Goal: Task Accomplishment & Management: Complete application form

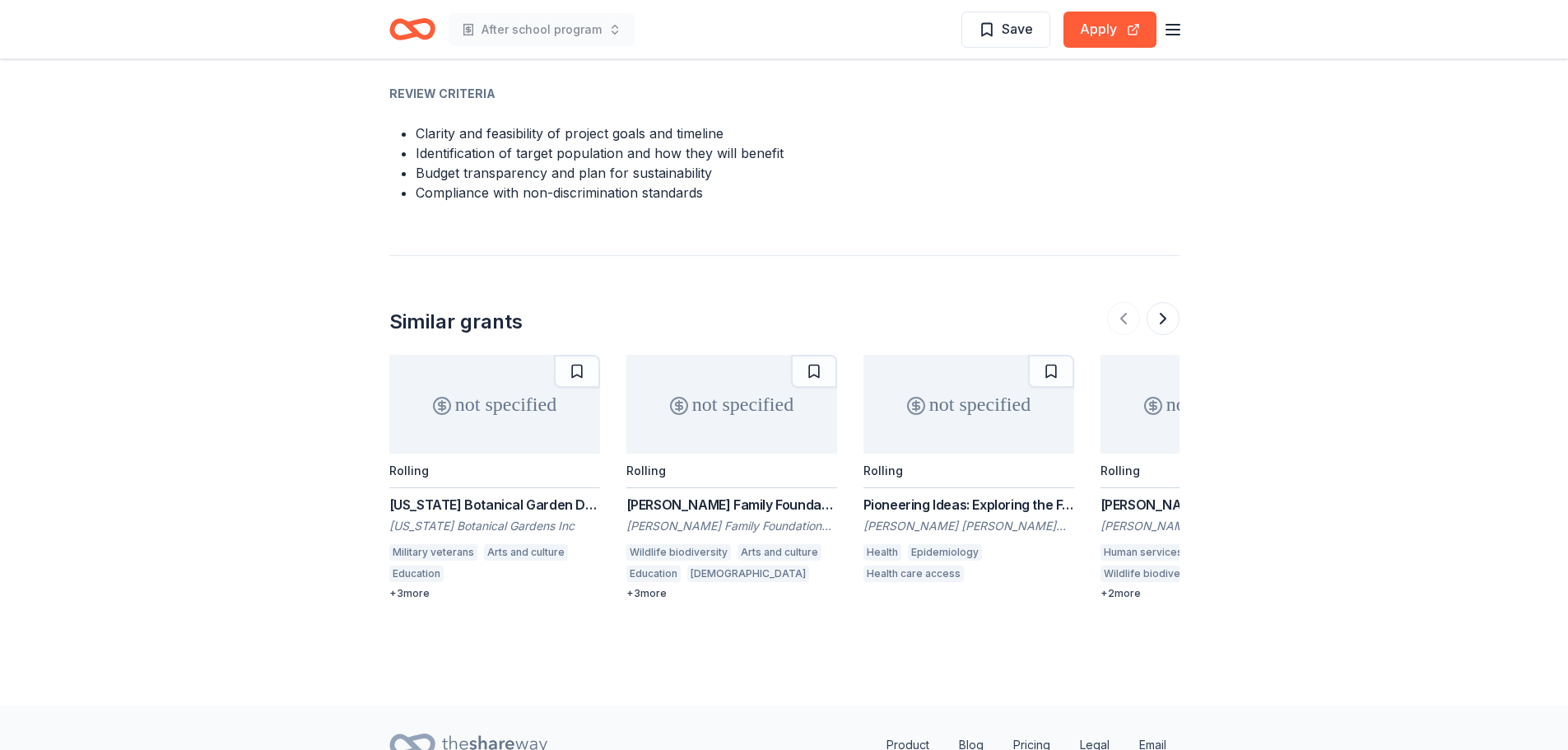
scroll to position [1400, 0]
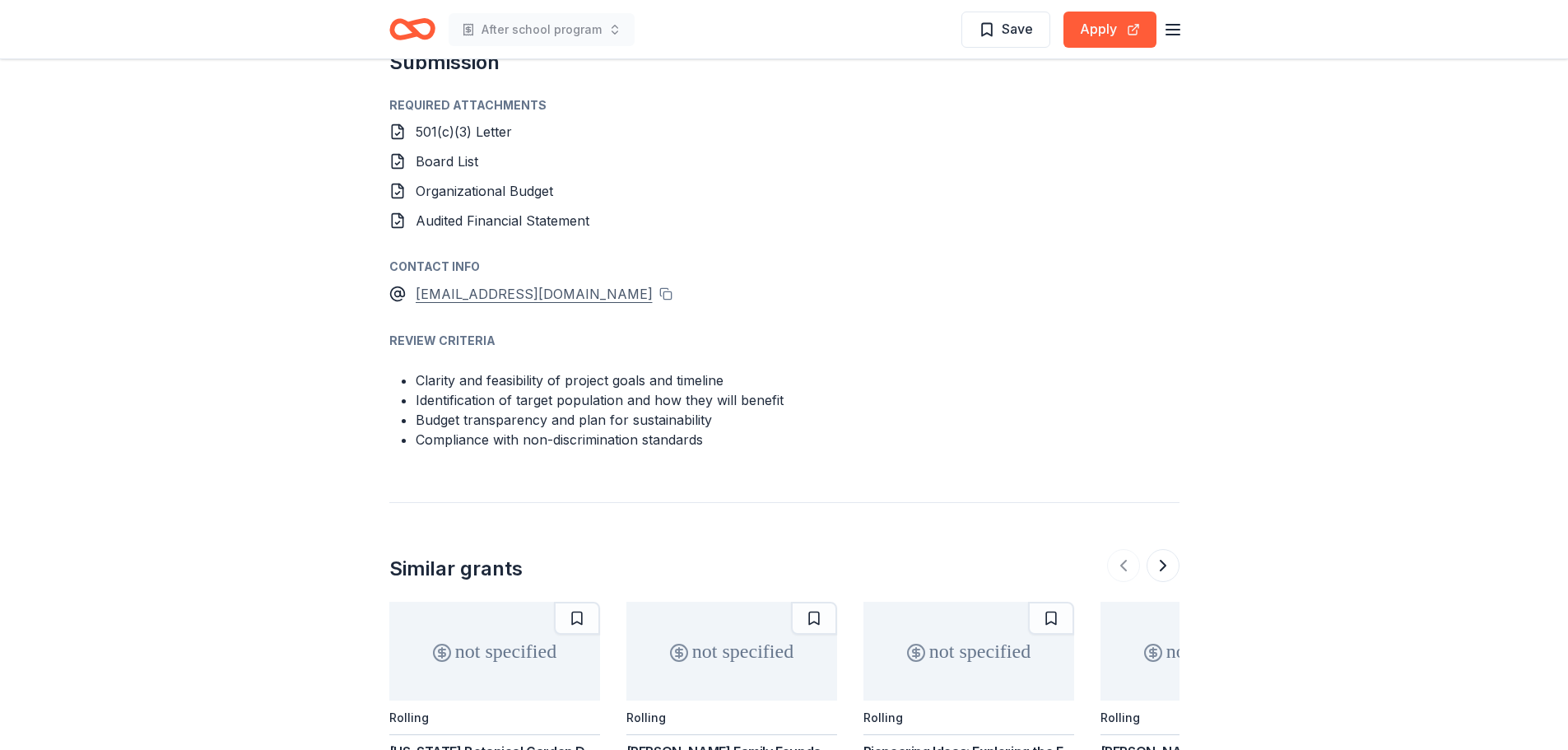
click at [523, 297] on div "grants@hesedfoundation.org" at bounding box center [534, 294] width 237 height 21
click at [660, 292] on button at bounding box center [666, 295] width 14 height 14
click at [1111, 23] on button "Apply" at bounding box center [1110, 29] width 93 height 36
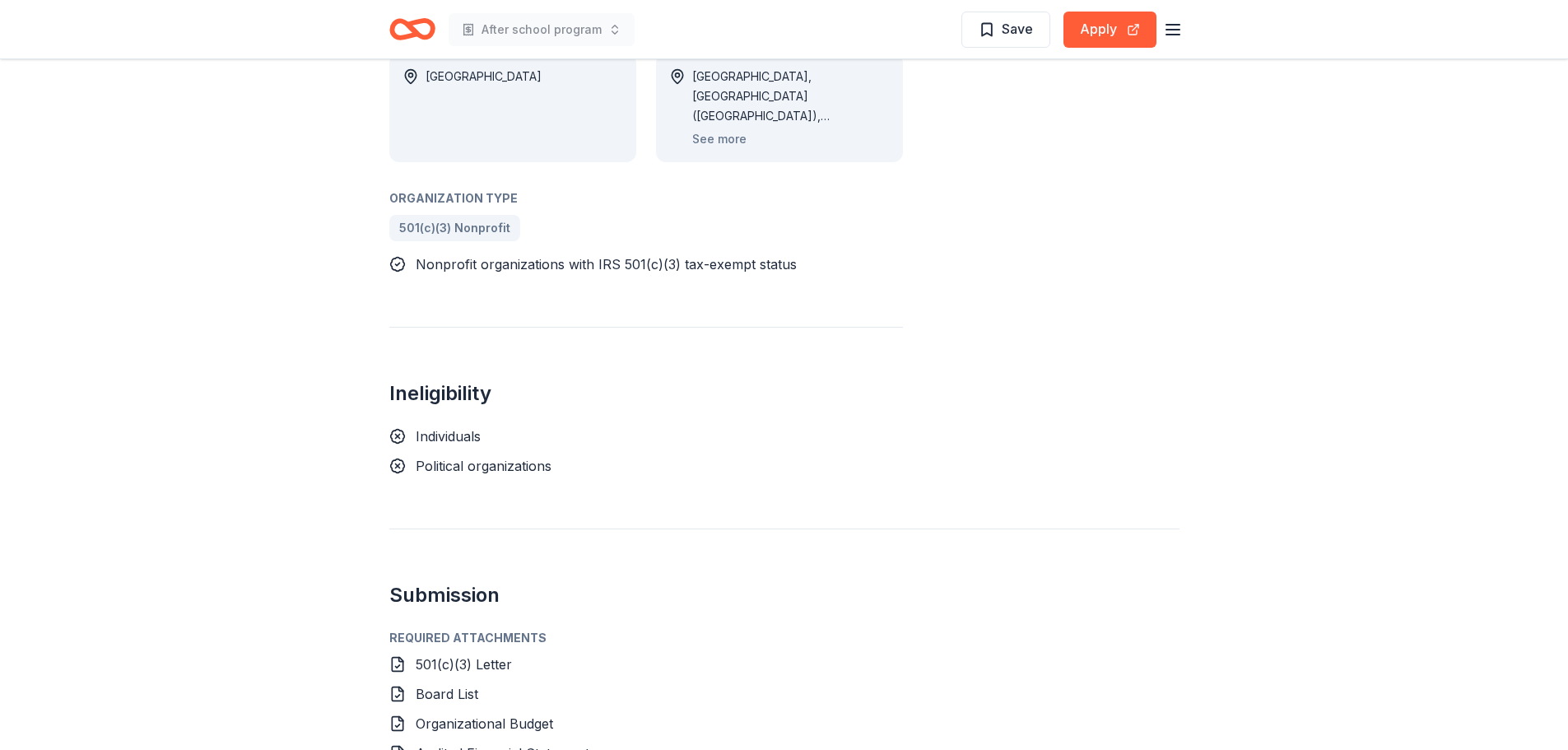
scroll to position [815, 0]
